Goal: Task Accomplishment & Management: Manage account settings

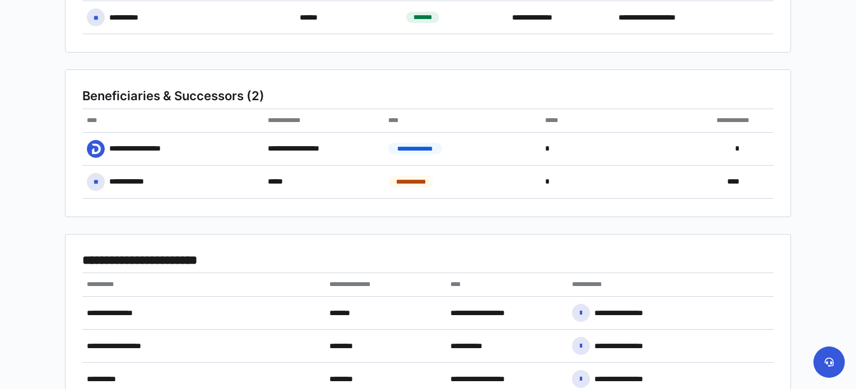
scroll to position [357, 0]
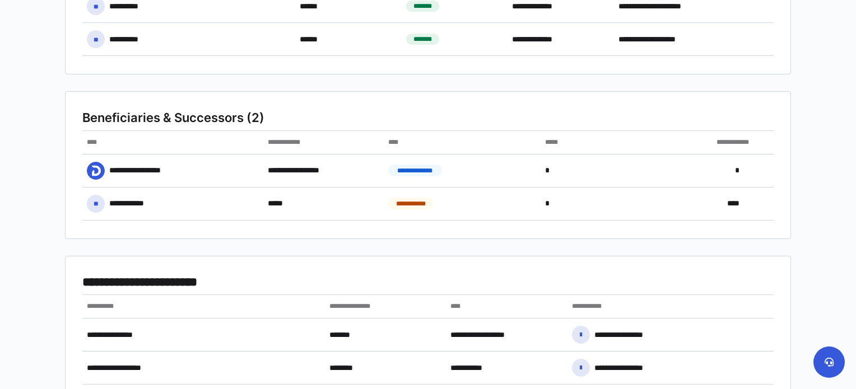
click at [297, 241] on article "**********" at bounding box center [428, 139] width 726 height 693
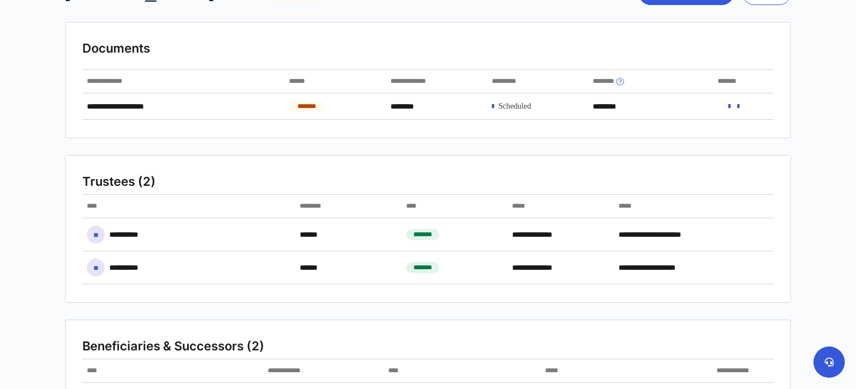
scroll to position [0, 0]
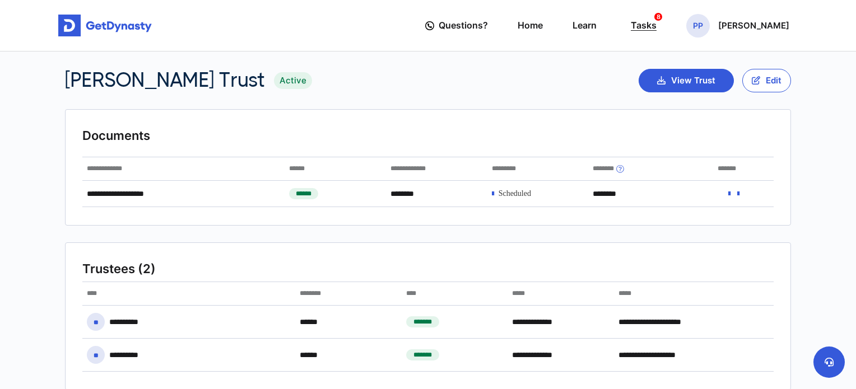
click at [657, 31] on div "Tasks 8" at bounding box center [644, 25] width 26 height 21
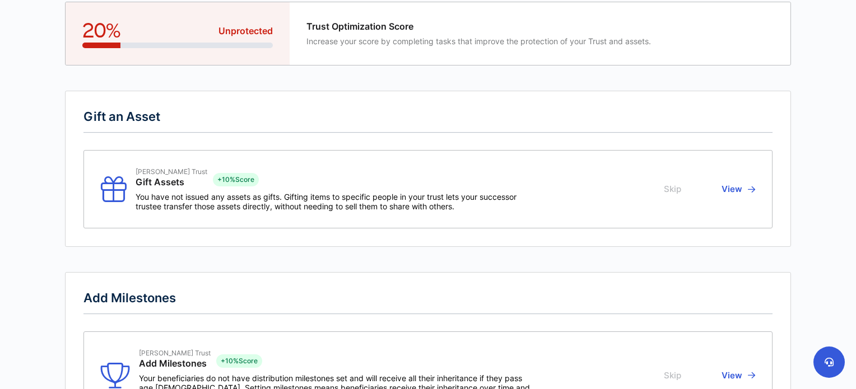
scroll to position [67, 0]
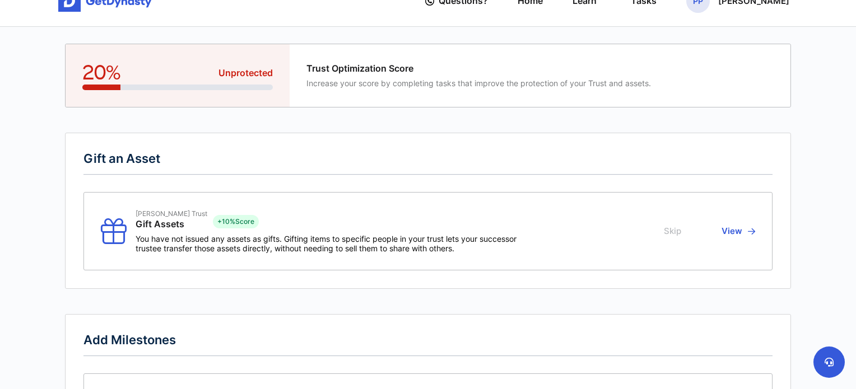
scroll to position [0, 0]
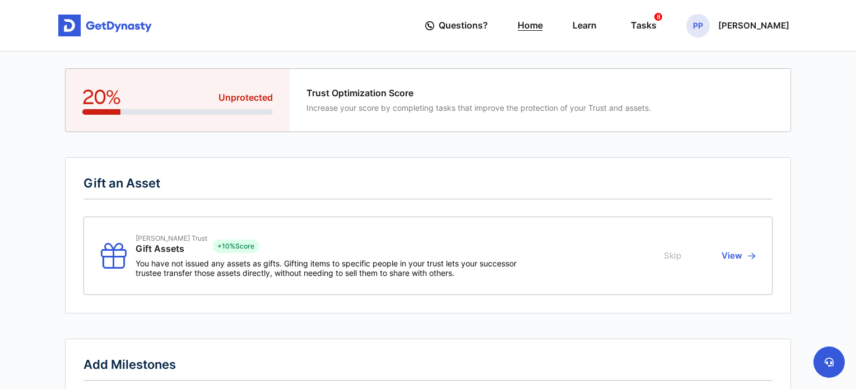
click at [543, 27] on link "Home" at bounding box center [530, 26] width 25 height 32
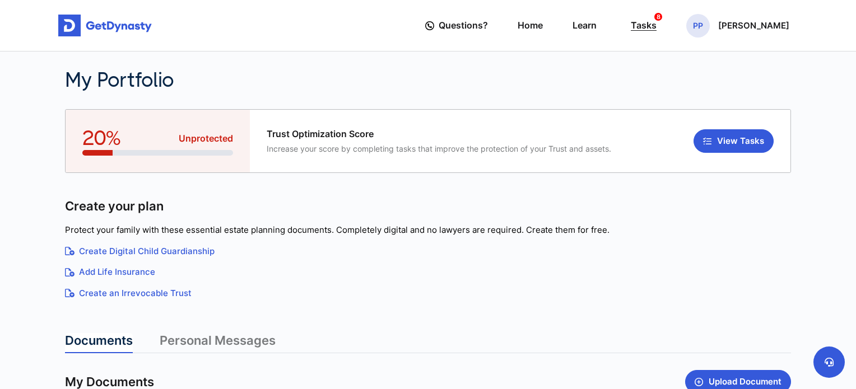
click at [657, 33] on div "Tasks 8" at bounding box center [644, 25] width 26 height 21
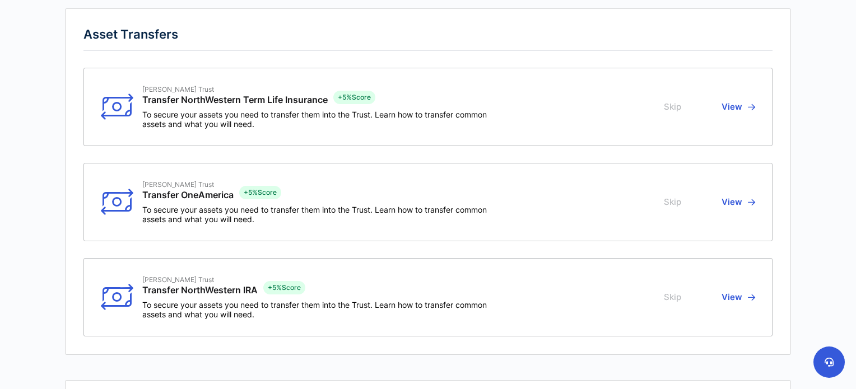
scroll to position [521, 0]
